Goal: Find specific page/section: Find specific page/section

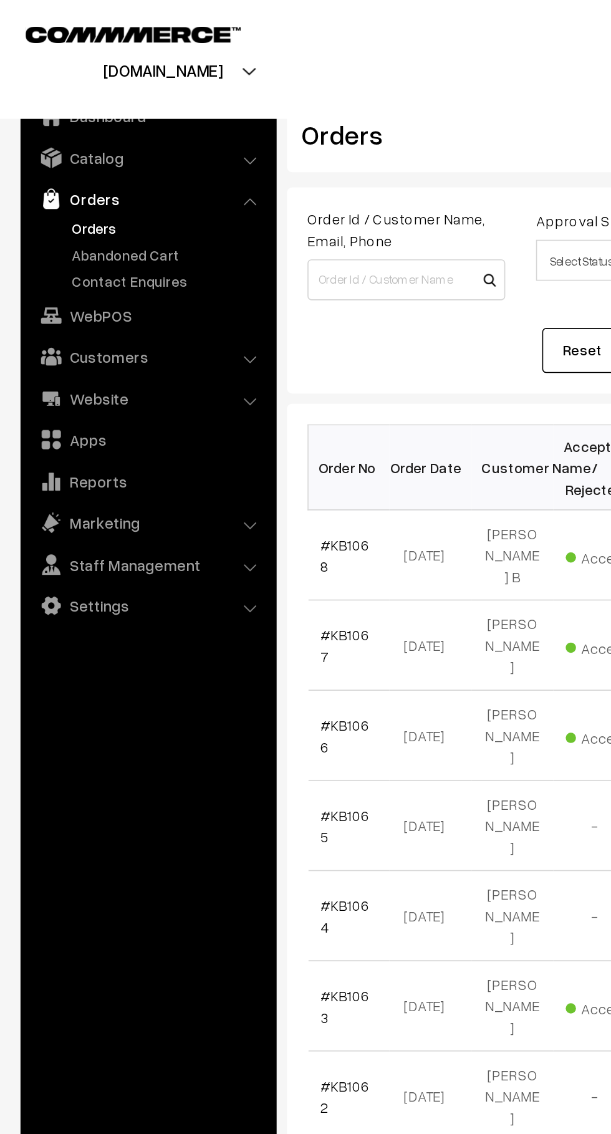
click at [113, 156] on link "Abandoned Cart" at bounding box center [102, 154] width 123 height 13
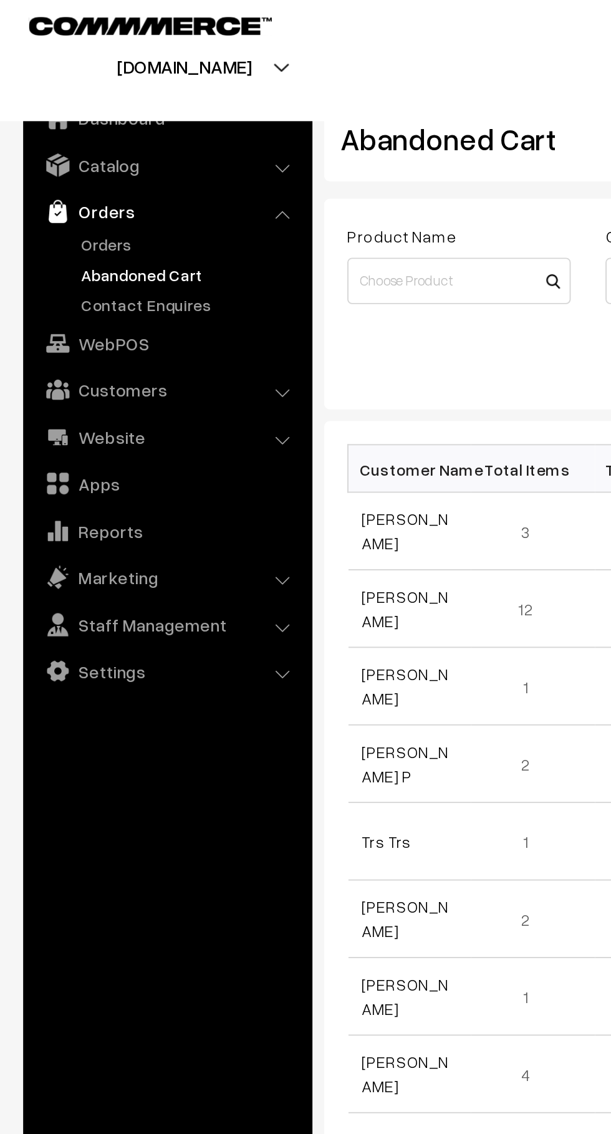
click at [113, 219] on link "Customers" at bounding box center [90, 217] width 148 height 22
